Goal: Task Accomplishment & Management: Complete application form

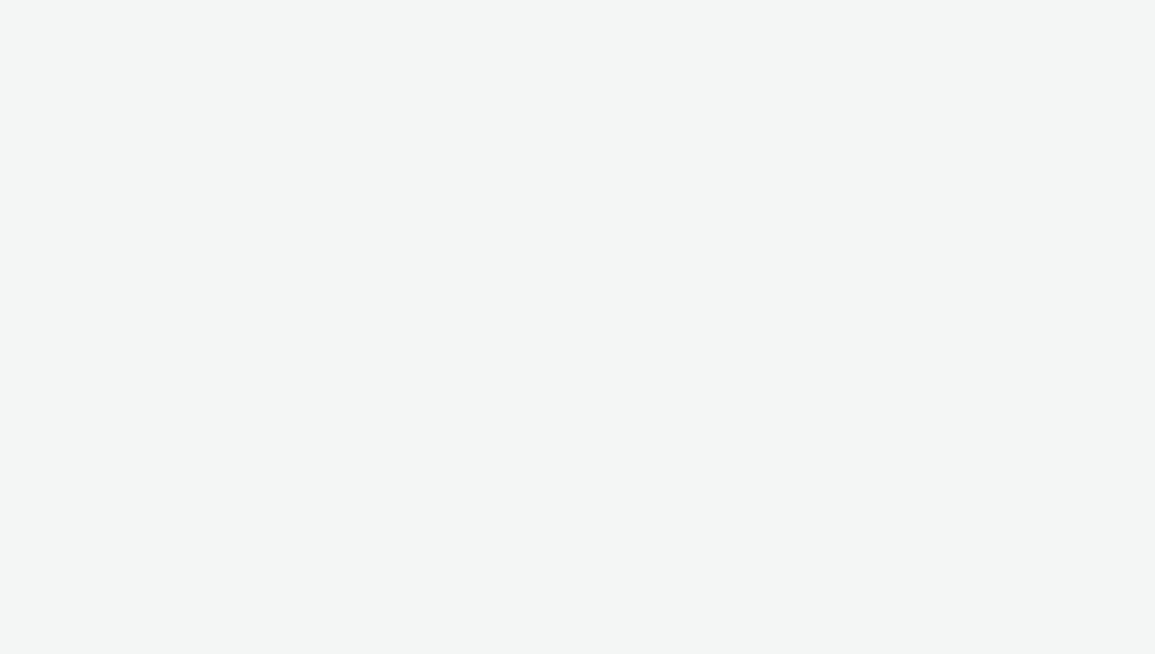
select select "ac009755-aa48-4799-8050-7a339a378eb8"
select select "79162ed7-0017-4339-93b0-3399b708648f"
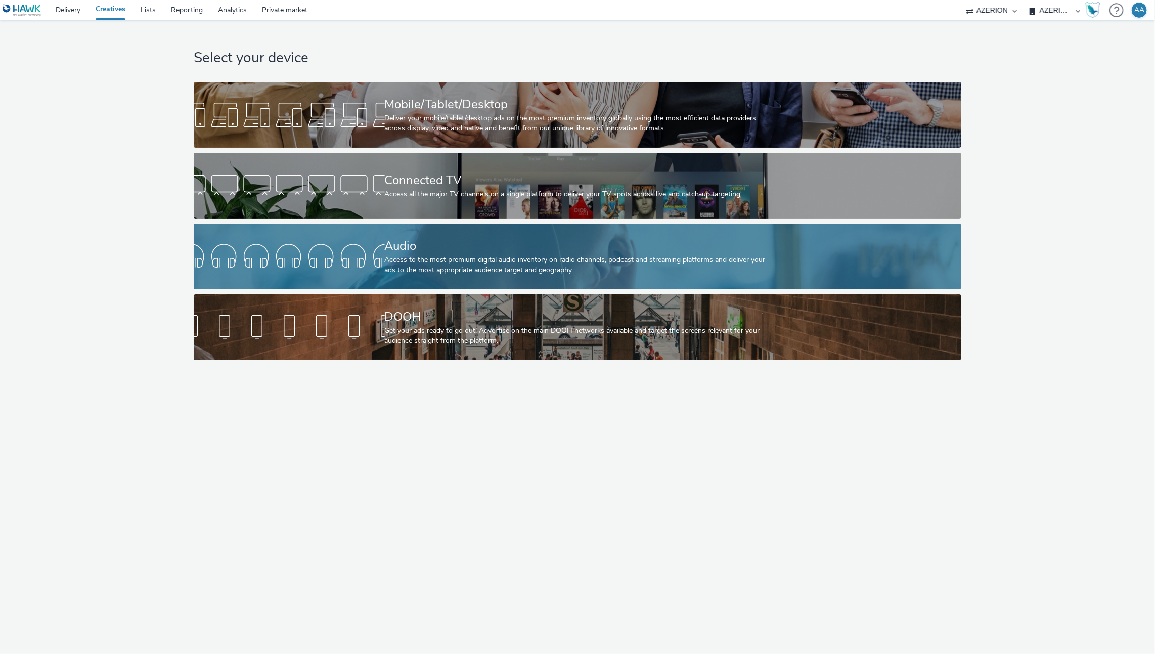
click at [385, 253] on div "Audio" at bounding box center [576, 246] width 382 height 18
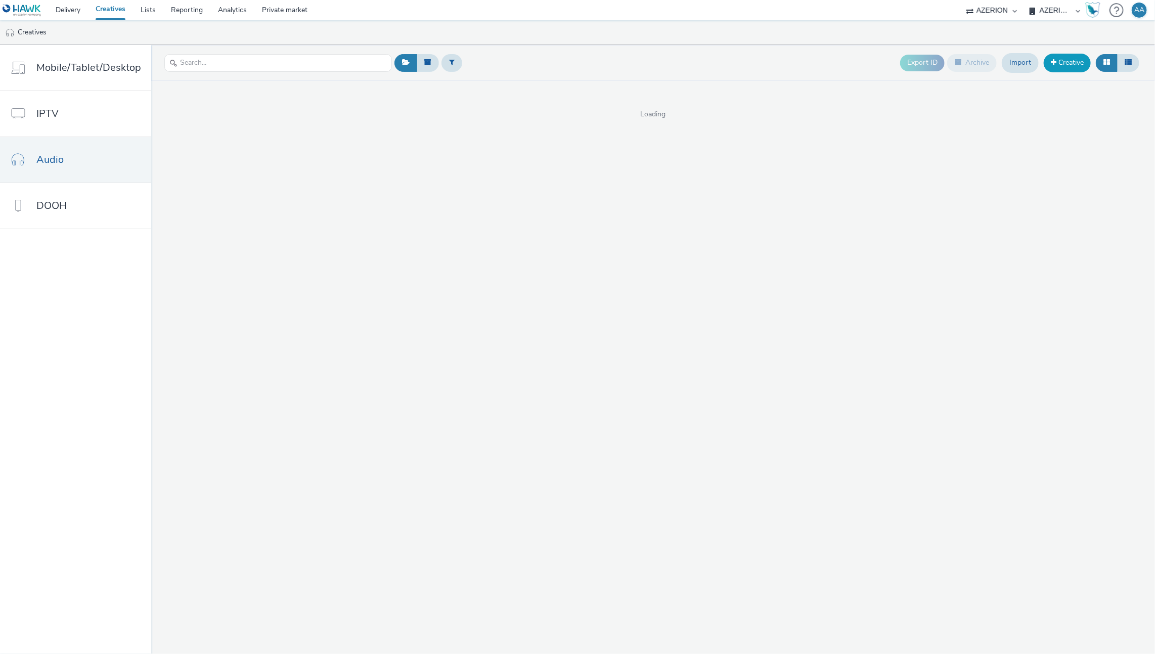
click at [1070, 55] on link "Creative" at bounding box center [1067, 63] width 47 height 18
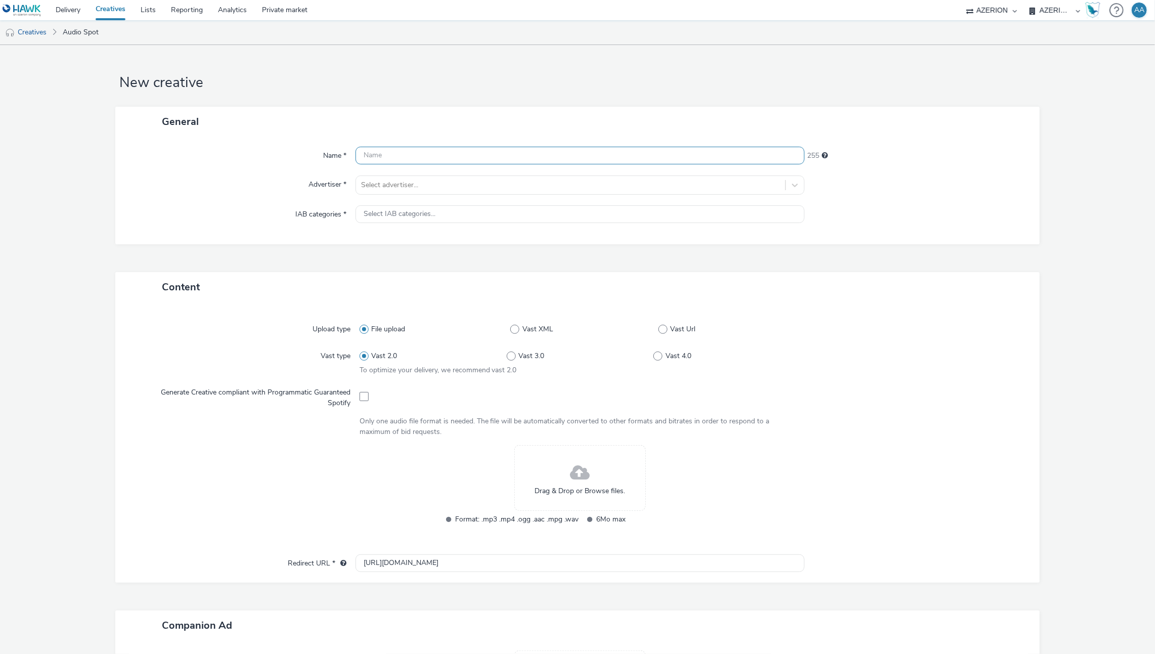
click at [546, 154] on input "text" at bounding box center [581, 156] width 450 height 18
paste input "FR_ADR_NavettedesCrètes"
type input "FR_ADR_NavettedesCrètes_Audio"
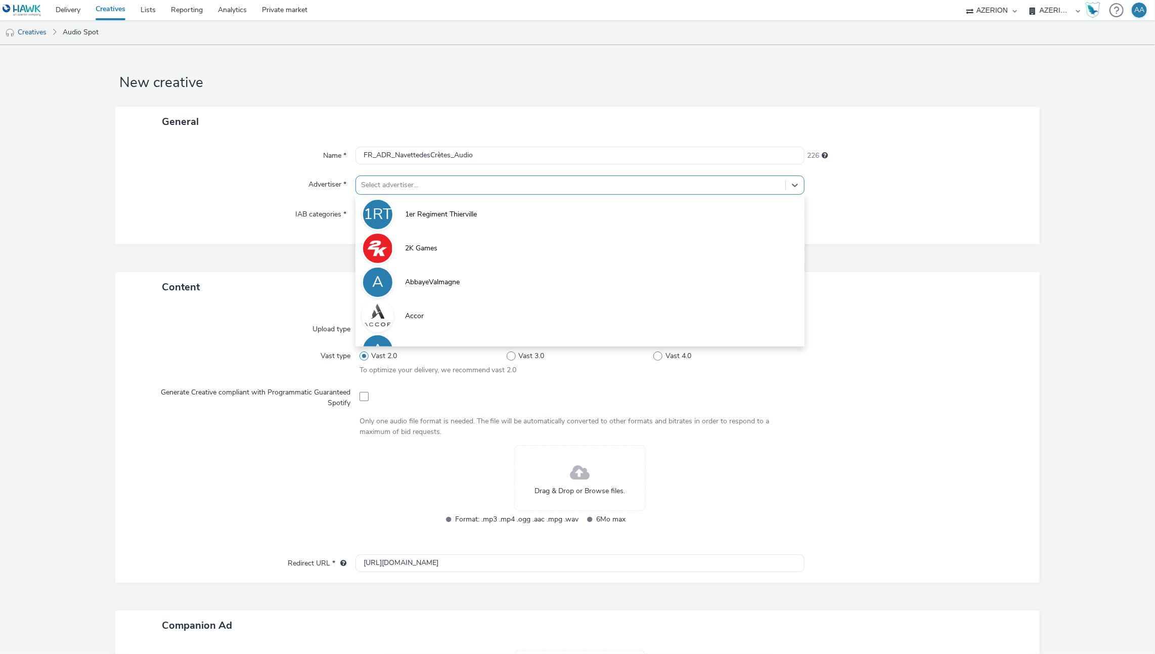
click at [619, 181] on div at bounding box center [571, 185] width 420 height 12
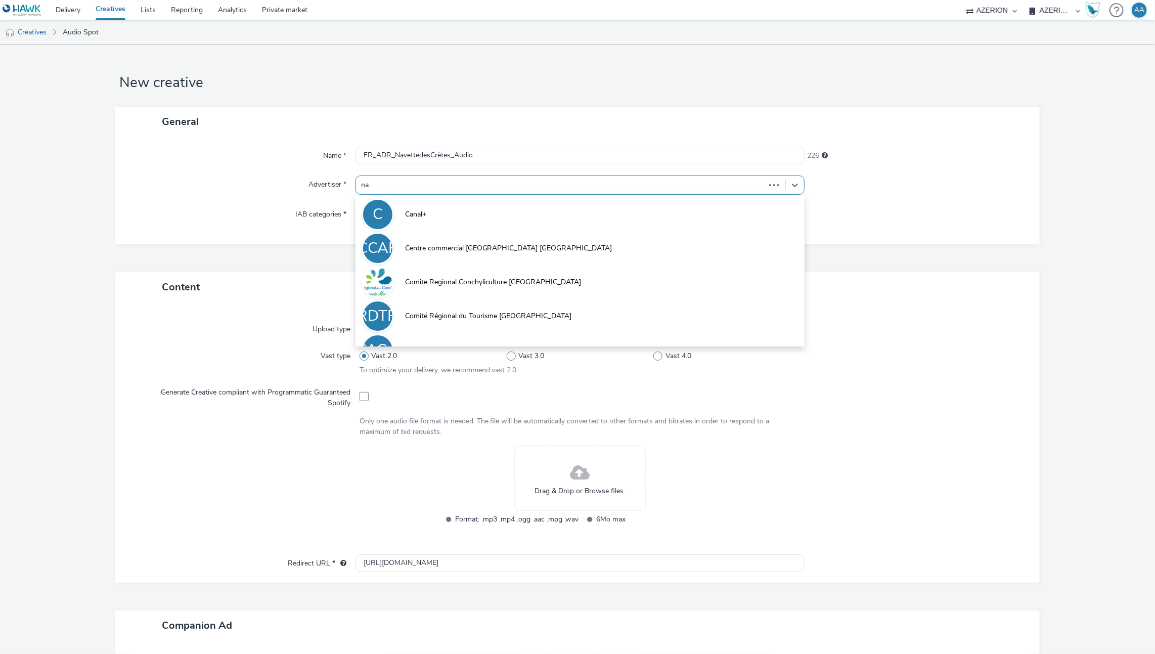
type input "n"
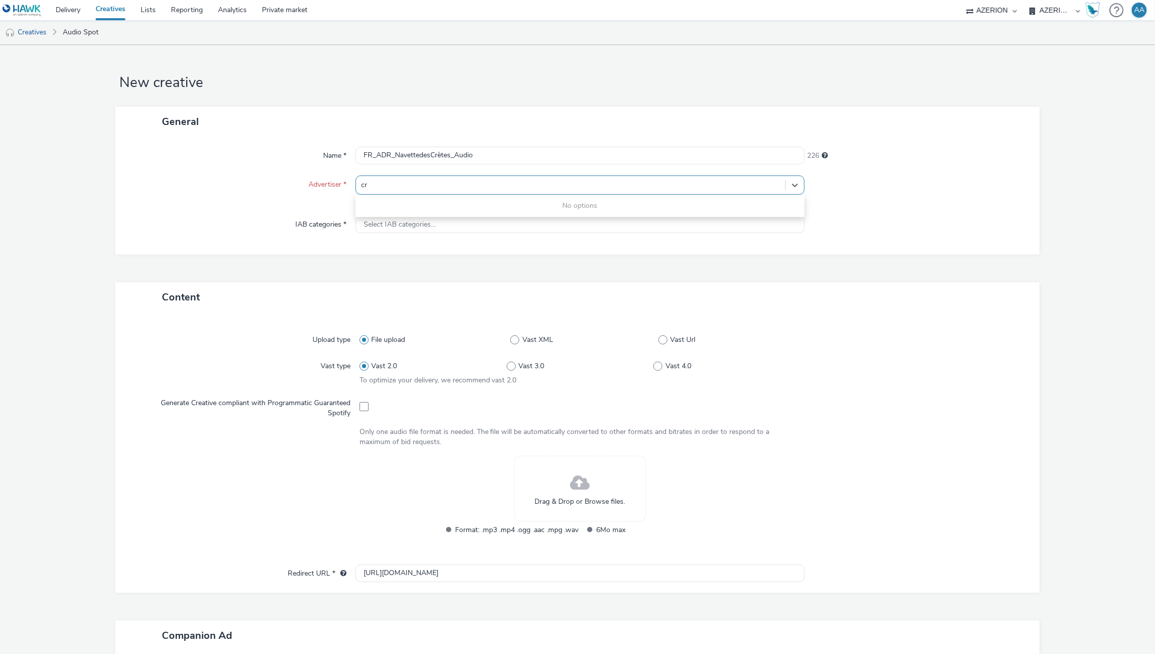
type input "c"
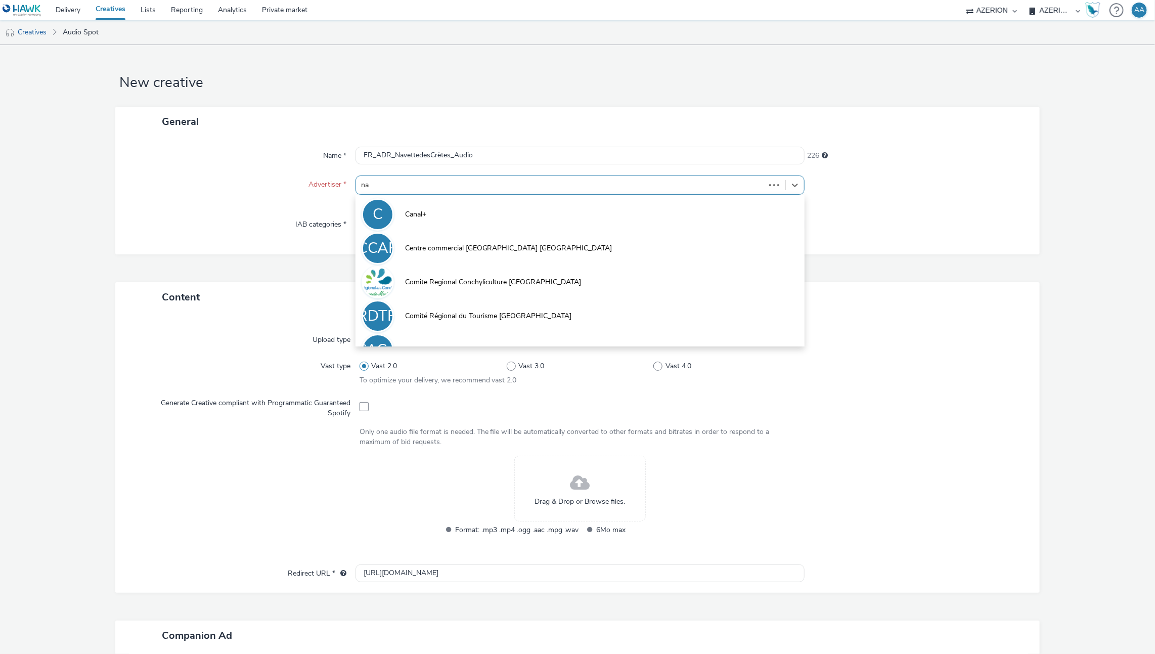
type input "n"
type input "c"
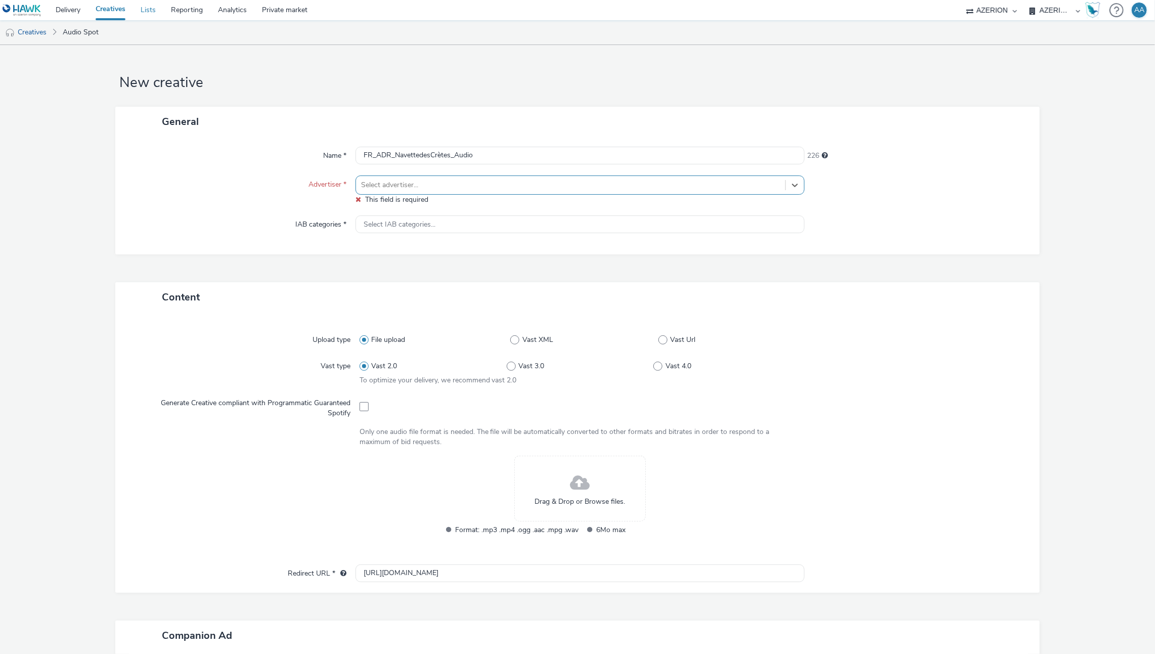
click at [146, 6] on link "Lists" at bounding box center [148, 10] width 30 height 20
